Goal: Transaction & Acquisition: Book appointment/travel/reservation

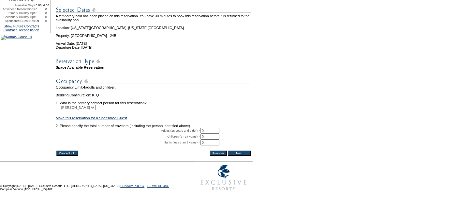
scroll to position [95, 0]
drag, startPoint x: 210, startPoint y: 119, endPoint x: 162, endPoint y: 112, distance: 48.8
click at [162, 112] on tbody "A temporary hold has been placed on this reservation. You have 30 minutes to bo…" at bounding box center [154, 75] width 196 height 147
type input "2"
click at [239, 150] on input "Next" at bounding box center [239, 152] width 23 height 5
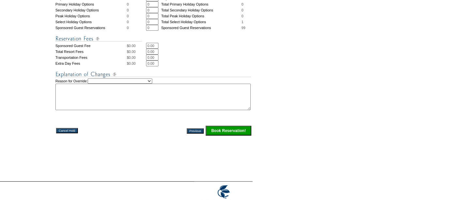
scroll to position [280, 0]
click at [219, 135] on input "Book Reservation!" at bounding box center [229, 130] width 46 height 10
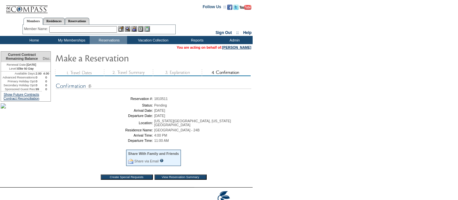
click at [170, 174] on input "View Reservation Summary" at bounding box center [181, 176] width 52 height 5
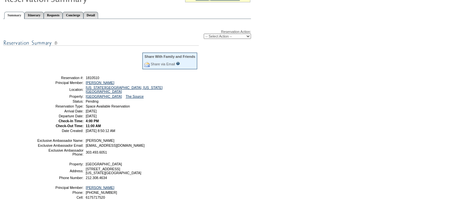
scroll to position [69, 0]
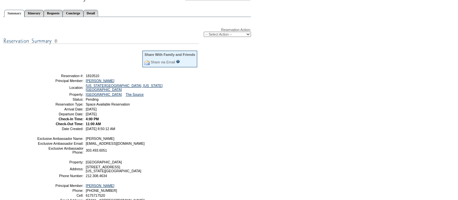
click at [224, 33] on select "-- Select Action -- Modify Reservation Dates Modify Reservation Cost Modify Occ…" at bounding box center [227, 34] width 47 height 5
select select "ConfirmRes"
click at [204, 32] on select "-- Select Action -- Modify Reservation Dates Modify Reservation Cost Modify Occ…" at bounding box center [227, 34] width 47 height 5
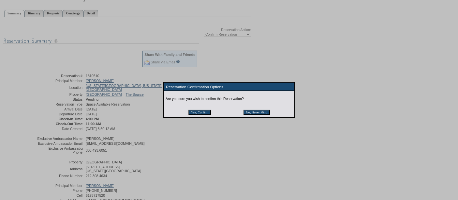
click at [196, 112] on input "Yes, Confirm" at bounding box center [200, 112] width 23 height 5
